Goal: Check status: Check status

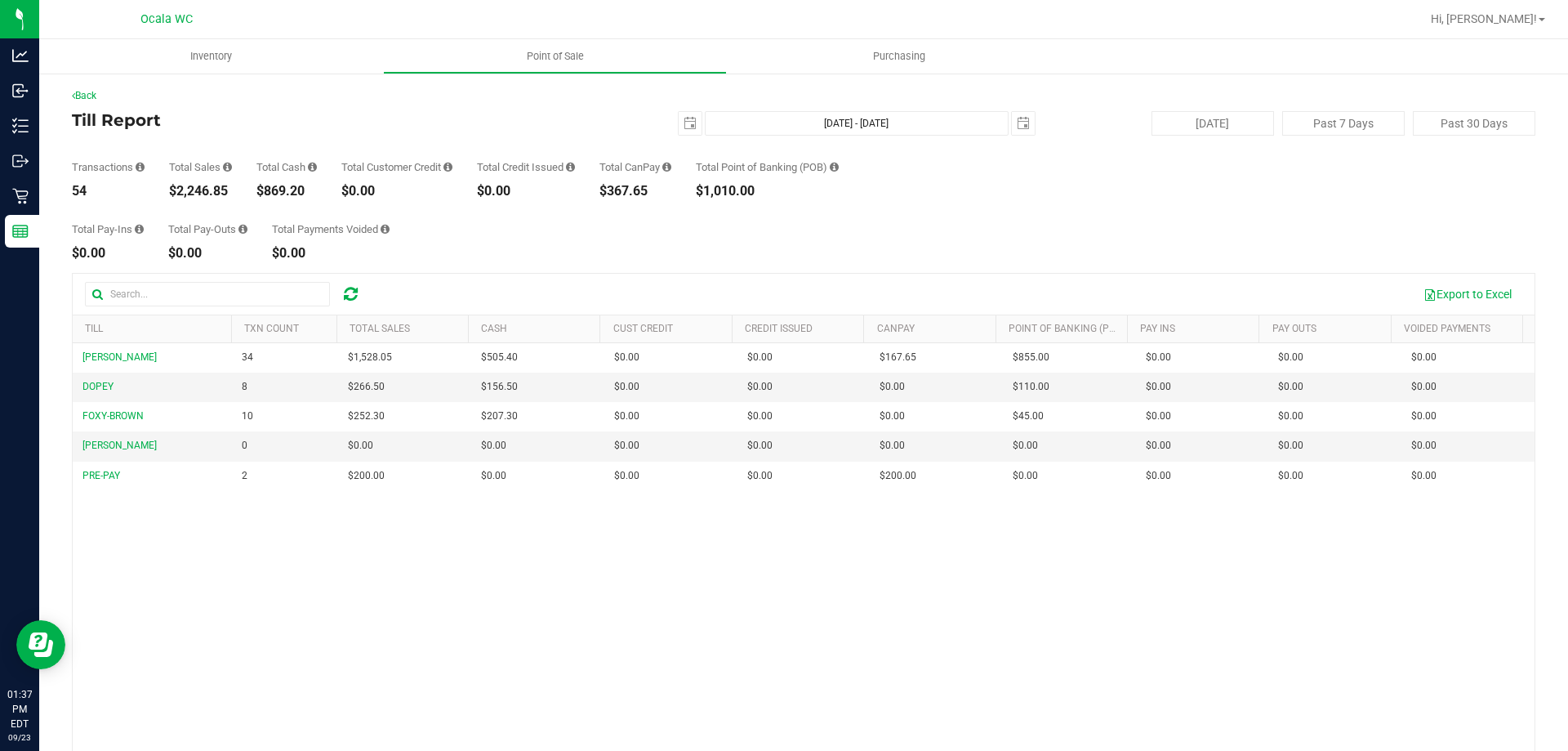
click at [515, 623] on div "BRANDY-CLARK 34 $1,528.05 $505.40 $0.00 $0.00 $0.00 $167.65 $0.00 $855.00 $0.00…" at bounding box center [803, 579] width 1462 height 473
click at [703, 624] on div "BRANDY-CLARK 34 $1,528.05 $505.40 $0.00 $0.00 $0.00 $167.65 $0.00 $855.00 $0.00…" at bounding box center [803, 579] width 1462 height 473
